Goal: Download file/media

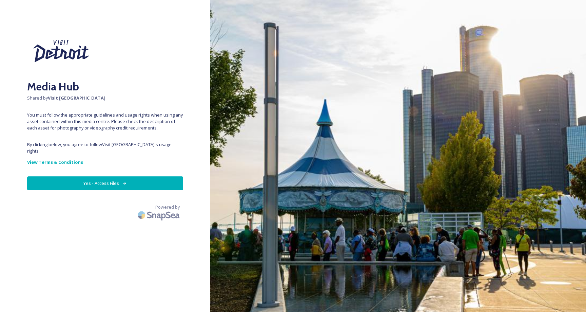
click at [95, 179] on button "Yes - Access Files" at bounding box center [105, 183] width 156 height 14
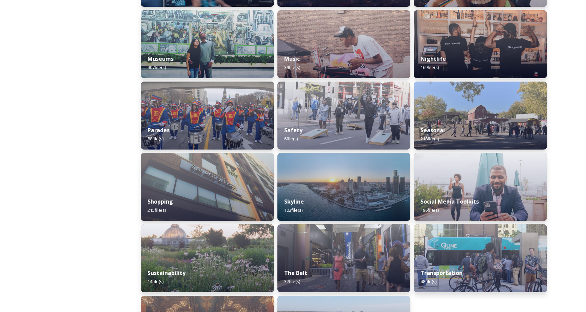
scroll to position [584, 0]
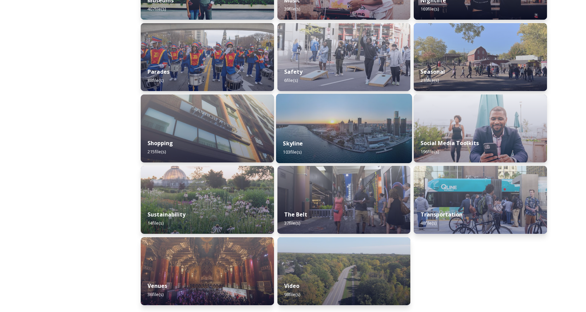
click at [322, 134] on div "Skyline 103 file(s)" at bounding box center [344, 147] width 136 height 31
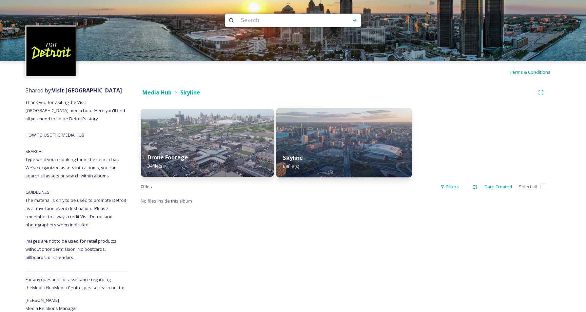
click at [343, 145] on img at bounding box center [344, 142] width 136 height 69
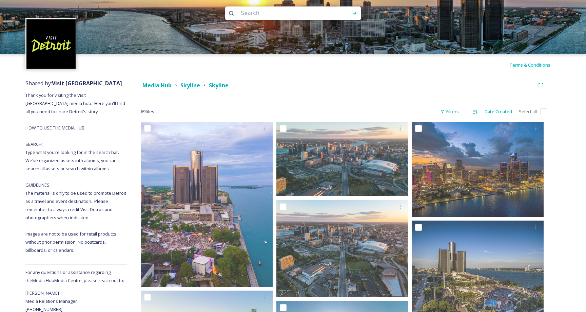
scroll to position [12, 0]
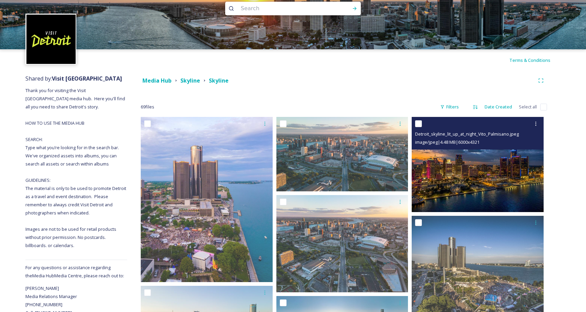
click at [420, 121] on input "checkbox" at bounding box center [418, 123] width 7 height 7
checkbox input "true"
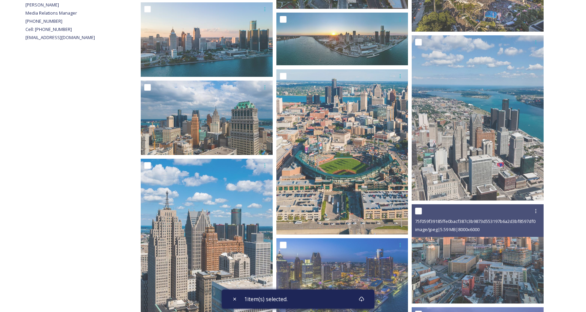
scroll to position [290, 0]
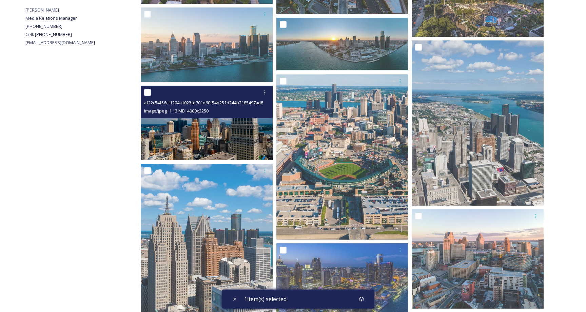
click at [145, 95] on input "checkbox" at bounding box center [147, 92] width 7 height 7
checkbox input "true"
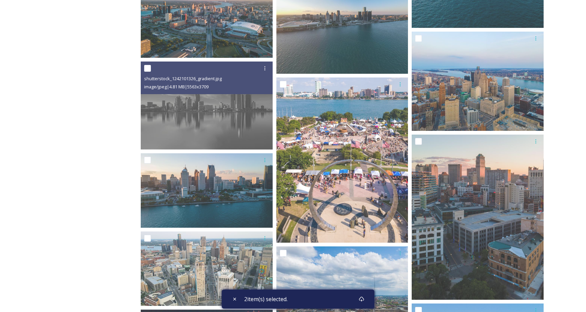
scroll to position [1172, 0]
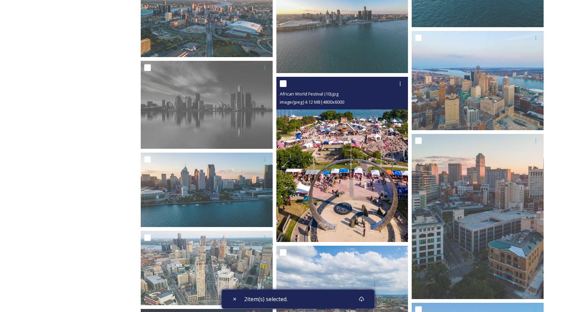
click at [284, 83] on input "checkbox" at bounding box center [283, 83] width 7 height 7
checkbox input "true"
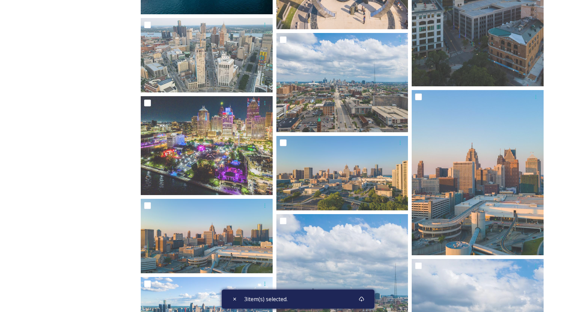
scroll to position [1384, 0]
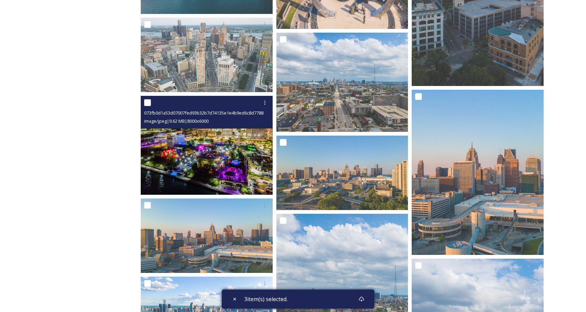
click at [148, 104] on input "checkbox" at bounding box center [147, 102] width 7 height 7
checkbox input "true"
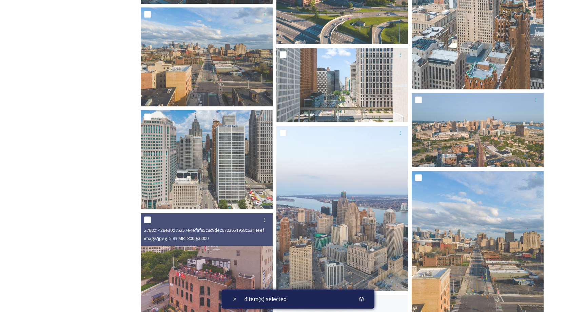
scroll to position [1907, 0]
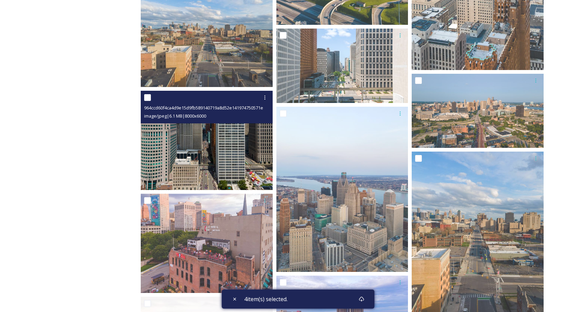
click at [147, 98] on input "checkbox" at bounding box center [147, 97] width 7 height 7
checkbox input "true"
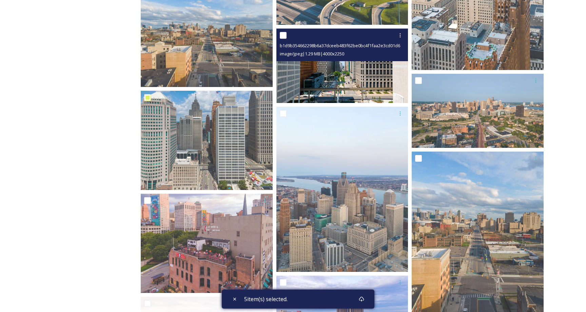
click at [281, 34] on input "checkbox" at bounding box center [283, 35] width 7 height 7
checkbox input "true"
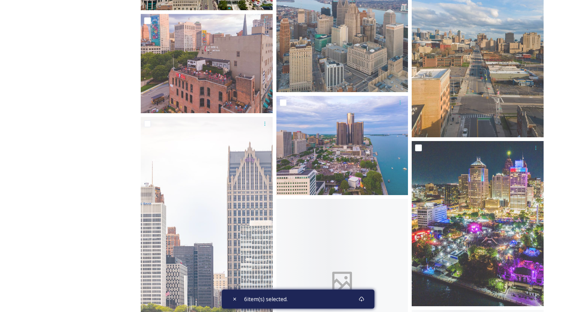
scroll to position [2142, 0]
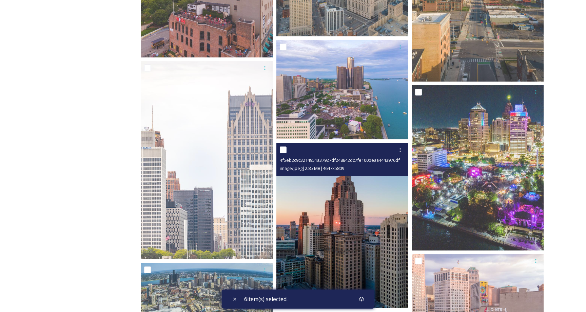
click at [283, 148] on input "checkbox" at bounding box center [283, 149] width 7 height 7
checkbox input "true"
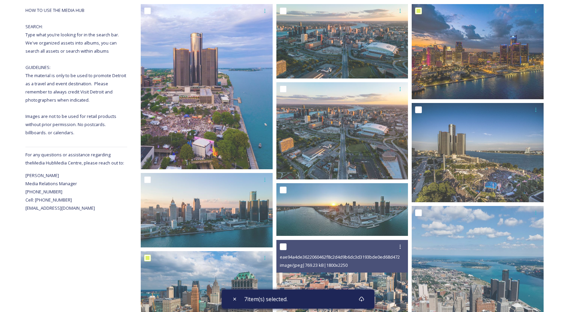
scroll to position [0, 0]
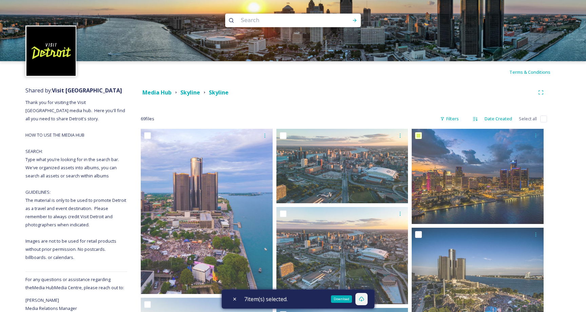
click at [364, 298] on icon at bounding box center [361, 298] width 5 height 5
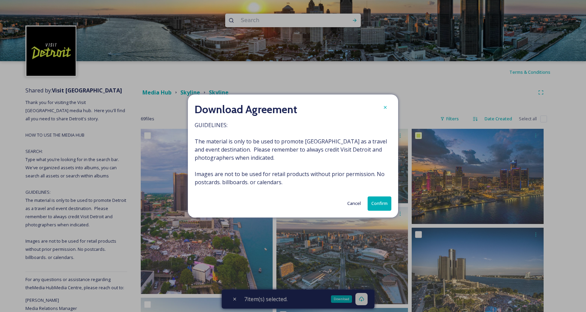
click at [379, 205] on button "Confirm" at bounding box center [380, 203] width 24 height 14
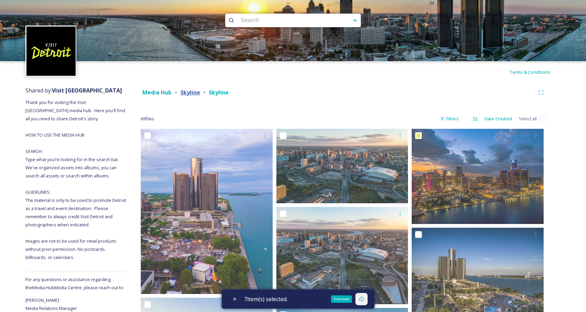
click at [192, 91] on strong "Skyline" at bounding box center [191, 92] width 20 height 7
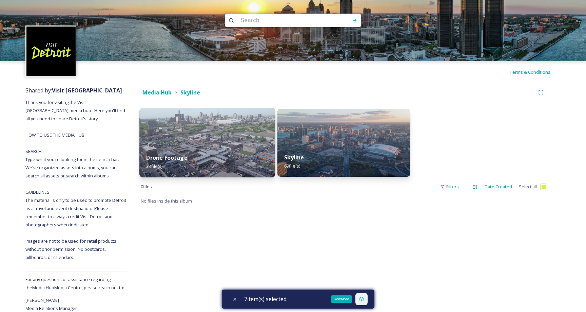
click at [193, 138] on img at bounding box center [207, 142] width 136 height 69
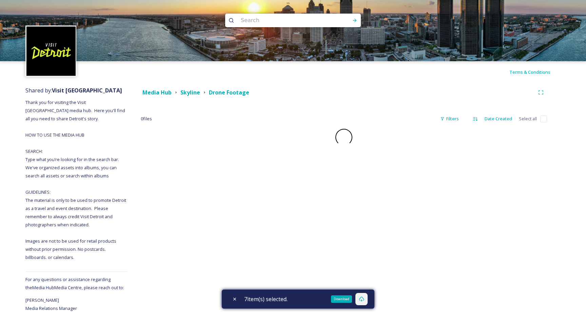
checkbox input "false"
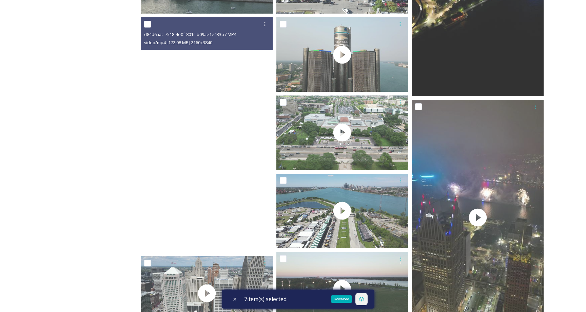
scroll to position [468, 0]
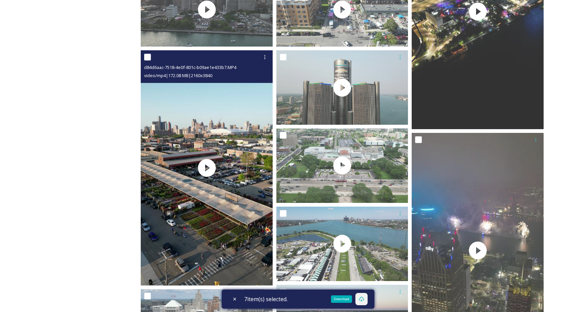
click at [150, 59] on input "checkbox" at bounding box center [147, 57] width 7 height 7
checkbox input "true"
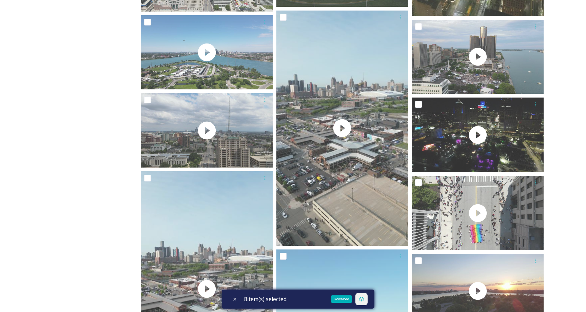
scroll to position [821, 0]
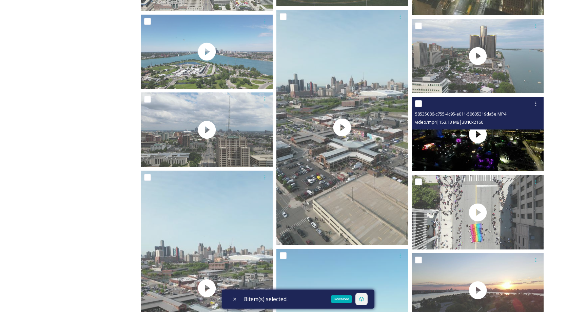
click at [419, 104] on input "checkbox" at bounding box center [418, 103] width 7 height 7
checkbox input "true"
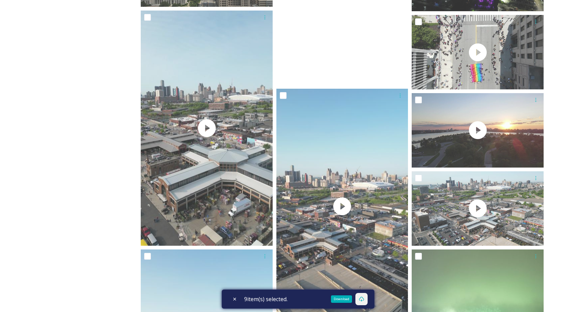
scroll to position [1058, 0]
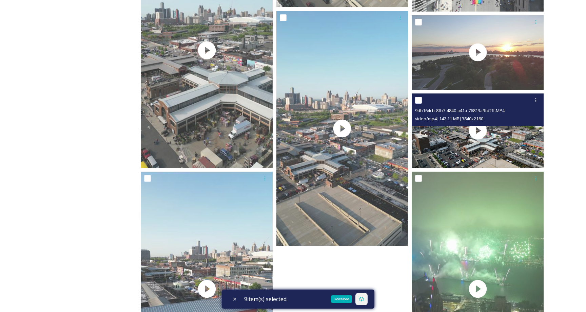
click at [418, 99] on input "checkbox" at bounding box center [418, 100] width 7 height 7
checkbox input "true"
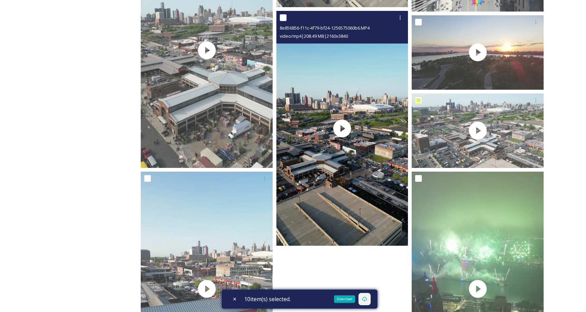
click at [284, 18] on input "checkbox" at bounding box center [283, 17] width 7 height 7
checkbox input "true"
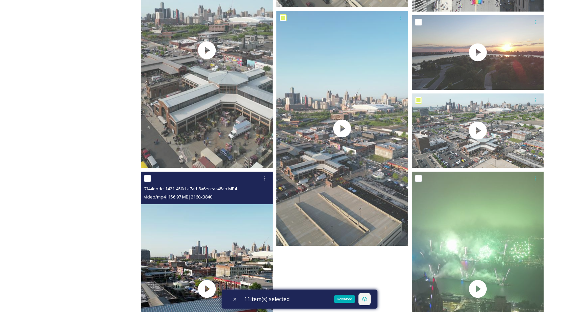
click at [147, 181] on input "checkbox" at bounding box center [147, 178] width 7 height 7
checkbox input "true"
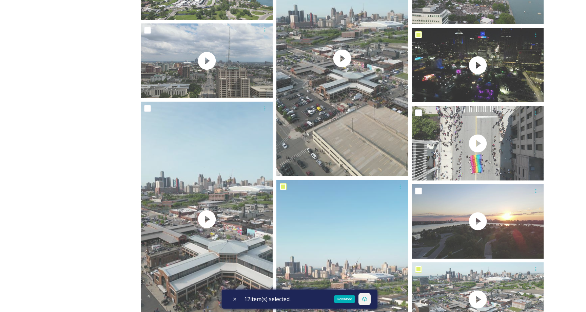
scroll to position [878, 0]
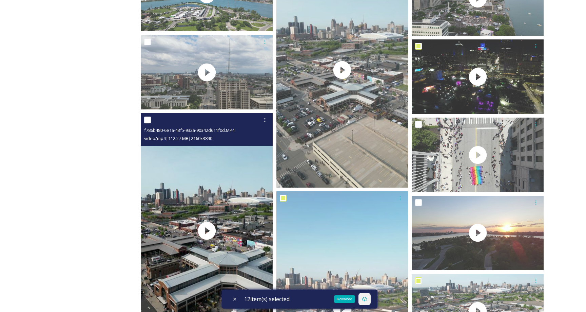
click at [149, 126] on div "f786b480-6e1a-43f5-932a-90342d611f0d.MP4" at bounding box center [207, 130] width 127 height 8
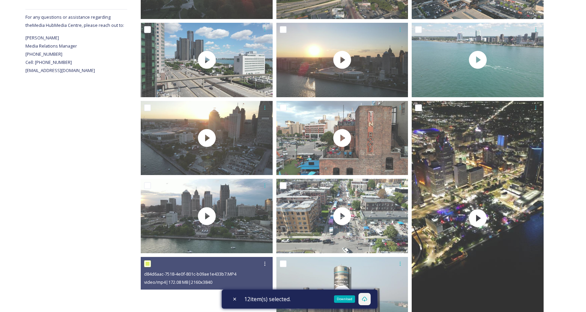
scroll to position [251, 0]
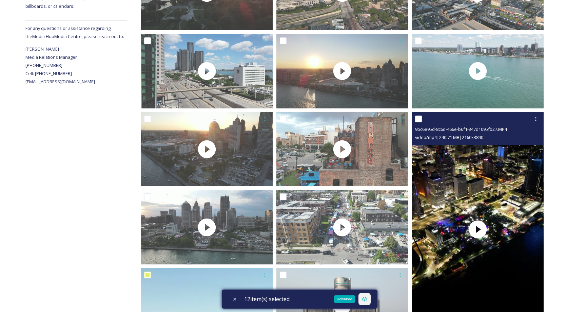
click at [419, 119] on input "checkbox" at bounding box center [418, 118] width 7 height 7
checkbox input "true"
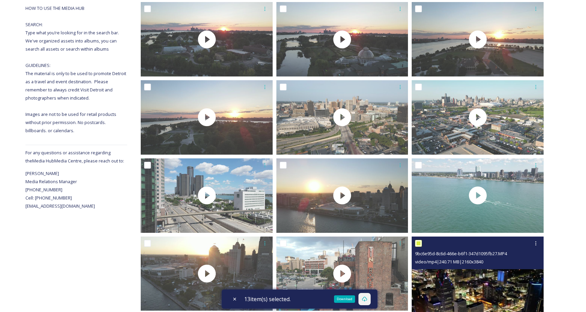
scroll to position [0, 0]
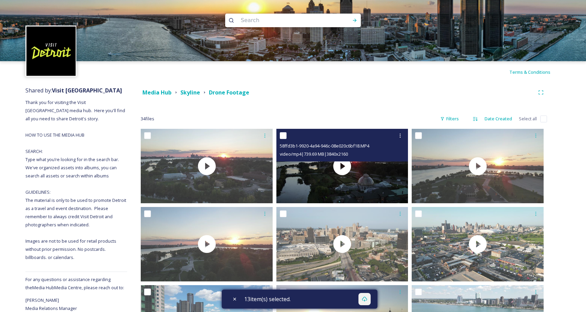
click at [283, 136] on input "checkbox" at bounding box center [283, 135] width 7 height 7
checkbox input "true"
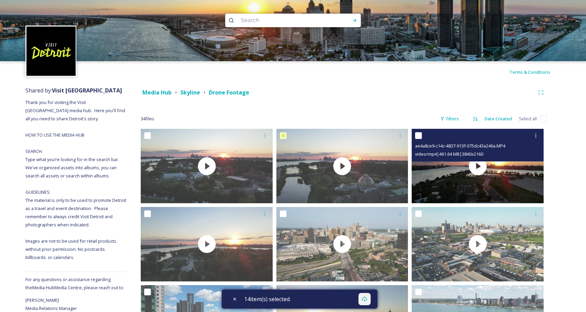
click at [419, 134] on input "checkbox" at bounding box center [418, 135] width 7 height 7
checkbox input "true"
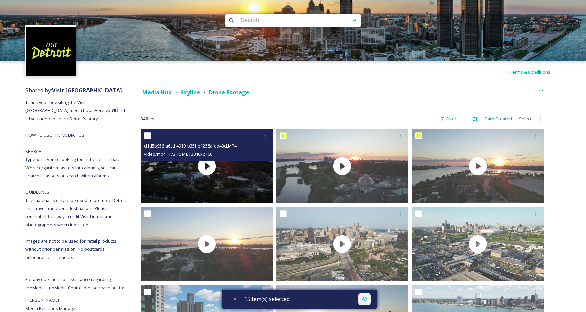
click at [144, 136] on input "checkbox" at bounding box center [147, 135] width 7 height 7
checkbox input "true"
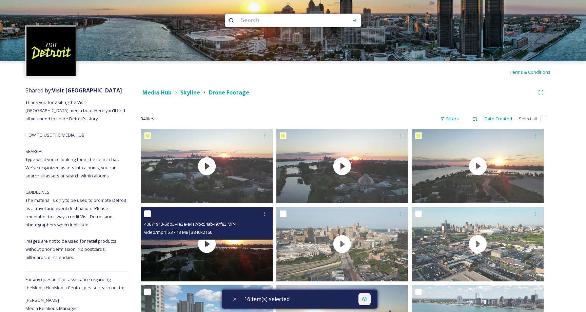
click at [146, 214] on input "checkbox" at bounding box center [147, 213] width 7 height 7
checkbox input "true"
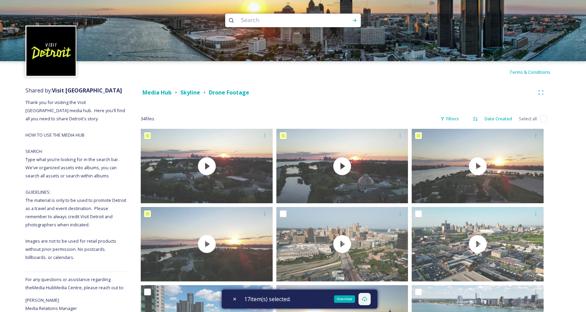
click at [370, 300] on div "Download" at bounding box center [365, 299] width 12 height 12
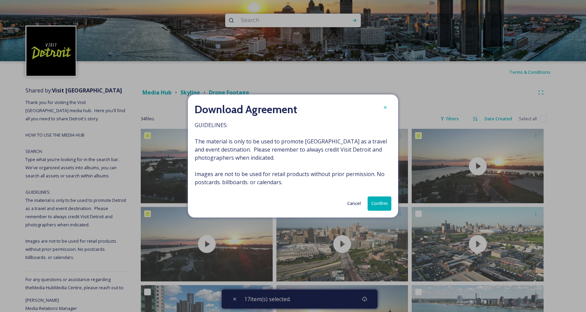
click at [382, 206] on button "Confirm" at bounding box center [380, 203] width 24 height 14
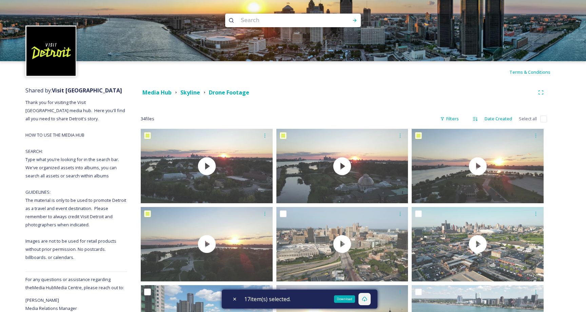
click at [370, 299] on div "Download" at bounding box center [365, 299] width 12 height 12
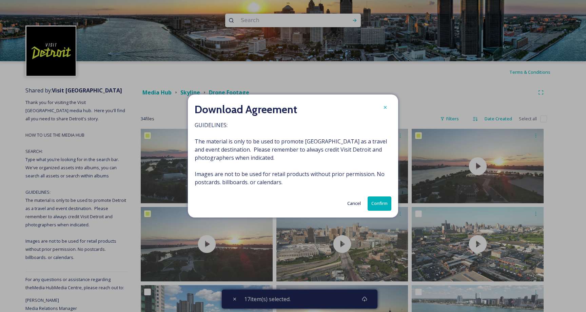
click at [388, 200] on button "Confirm" at bounding box center [380, 203] width 24 height 14
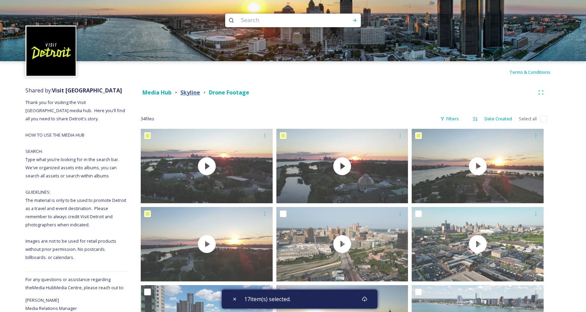
click at [193, 90] on strong "Skyline" at bounding box center [191, 92] width 20 height 7
checkbox input "true"
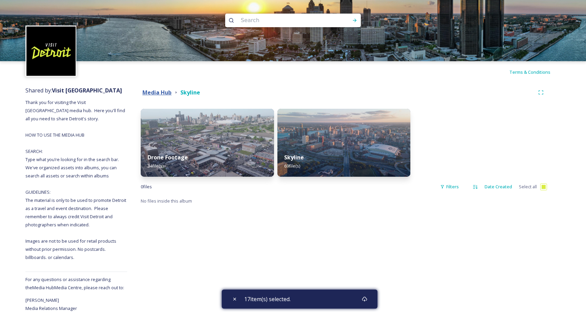
click at [163, 95] on strong "Media Hub" at bounding box center [157, 92] width 29 height 7
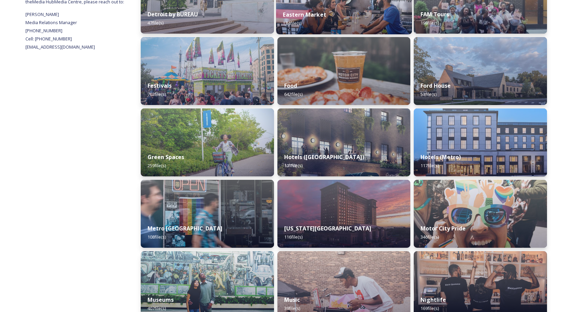
scroll to position [286, 0]
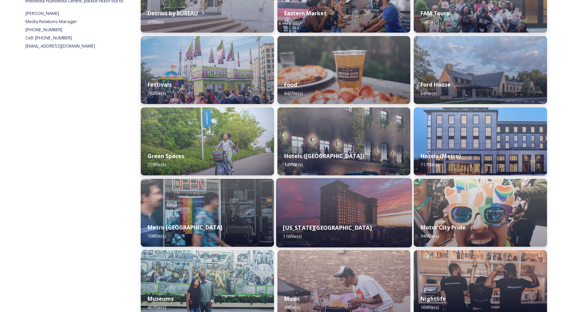
click at [314, 207] on img at bounding box center [344, 212] width 136 height 69
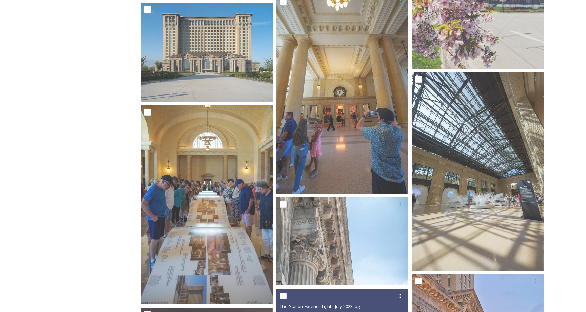
scroll to position [360, 0]
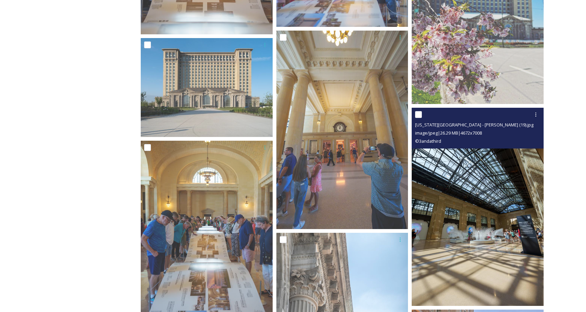
click at [420, 115] on input "checkbox" at bounding box center [418, 114] width 7 height 7
checkbox input "true"
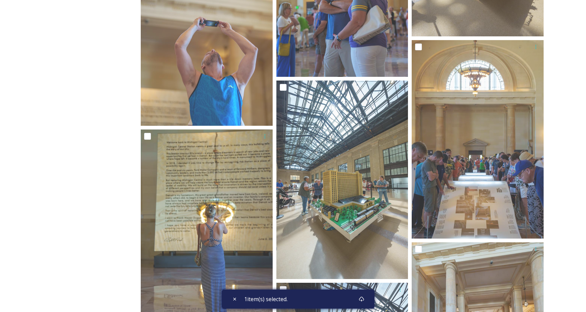
scroll to position [2185, 0]
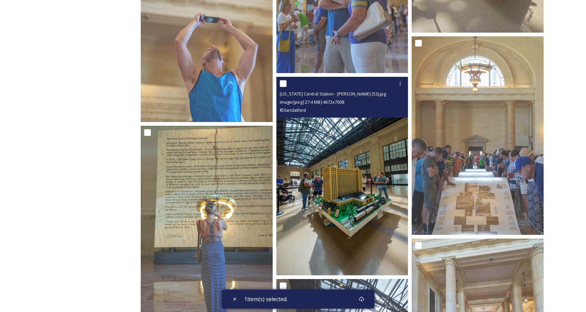
click at [284, 84] on input "checkbox" at bounding box center [283, 83] width 7 height 7
checkbox input "true"
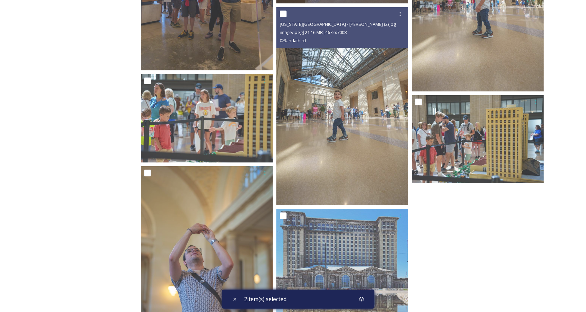
scroll to position [4680, 0]
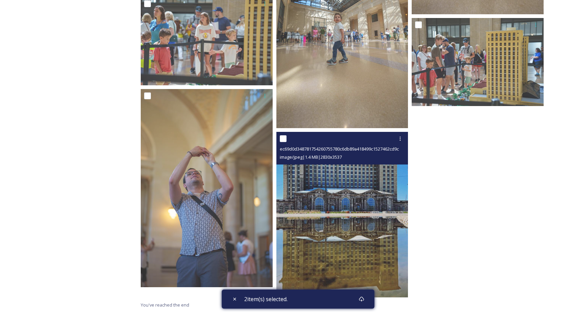
click at [283, 139] on input "checkbox" at bounding box center [283, 138] width 7 height 7
checkbox input "true"
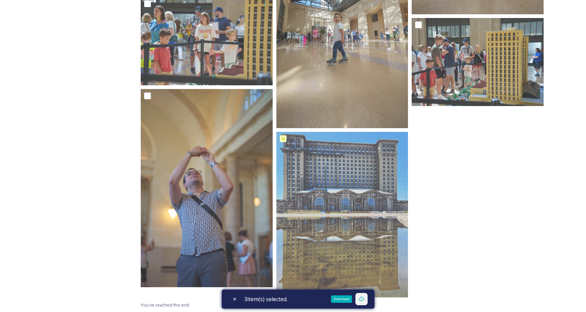
click at [364, 298] on icon at bounding box center [361, 298] width 5 height 5
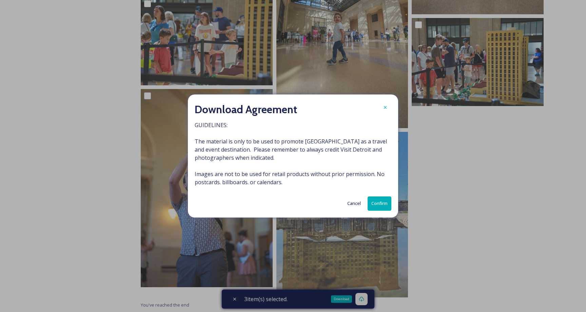
click at [382, 207] on button "Confirm" at bounding box center [380, 203] width 24 height 14
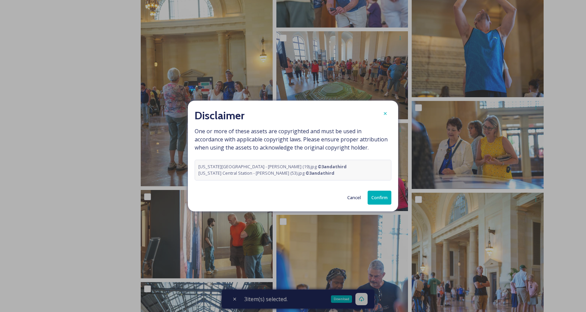
scroll to position [3092, 0]
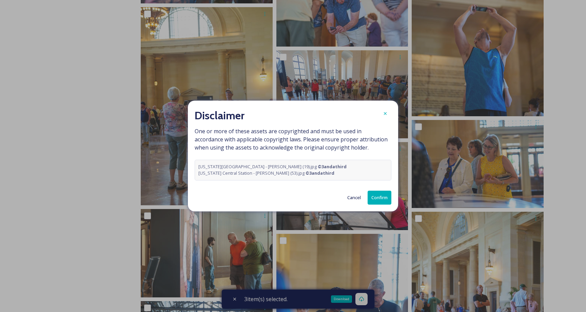
click at [382, 199] on button "Confirm" at bounding box center [380, 197] width 24 height 14
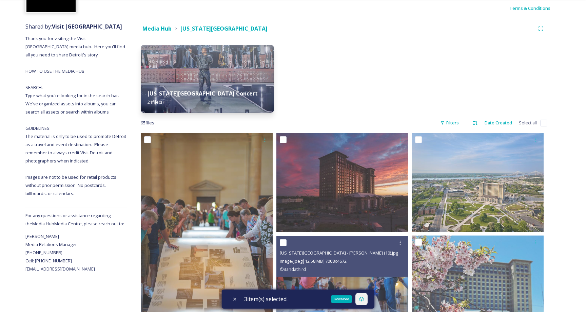
scroll to position [0, 0]
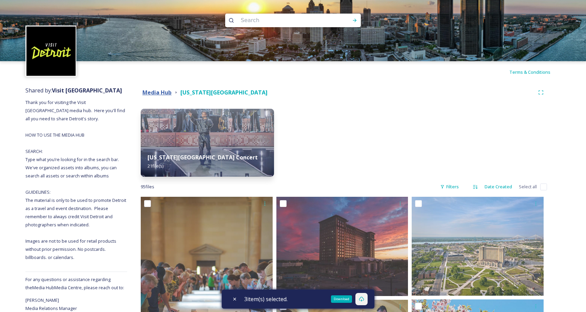
click at [156, 93] on strong "Media Hub" at bounding box center [157, 92] width 29 height 7
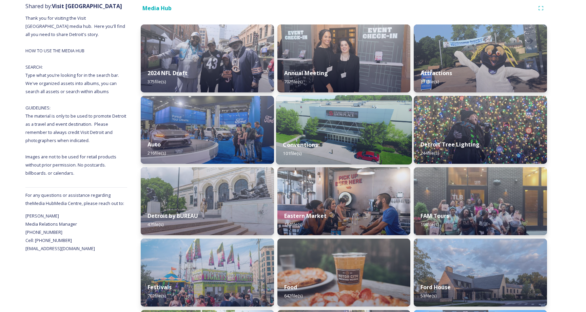
scroll to position [99, 0]
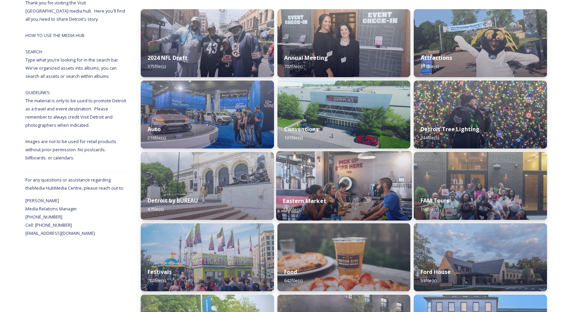
click at [338, 187] on img at bounding box center [344, 185] width 136 height 69
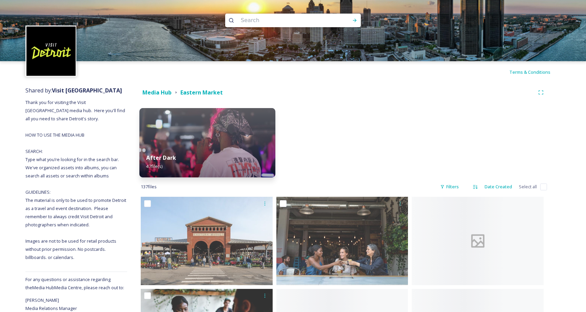
click at [223, 144] on img at bounding box center [207, 142] width 136 height 69
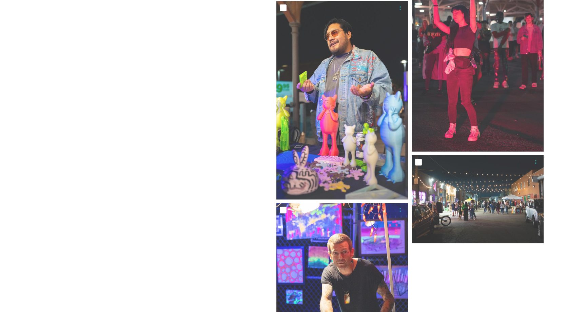
scroll to position [2363, 0]
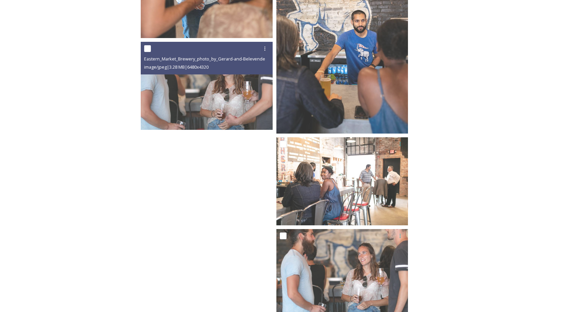
scroll to position [6152, 0]
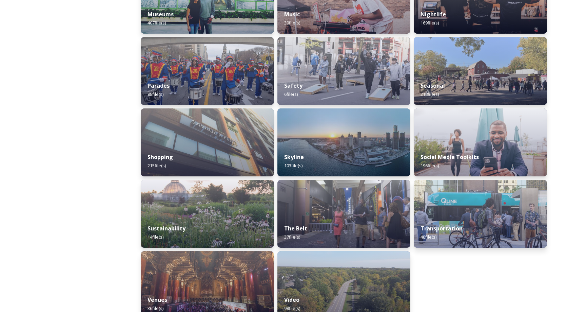
scroll to position [584, 0]
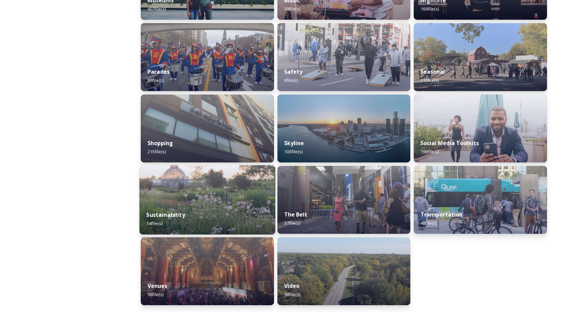
click at [177, 190] on img at bounding box center [207, 199] width 136 height 69
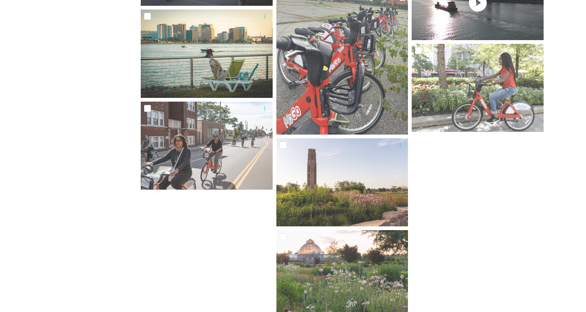
scroll to position [386, 0]
